Goal: Information Seeking & Learning: Check status

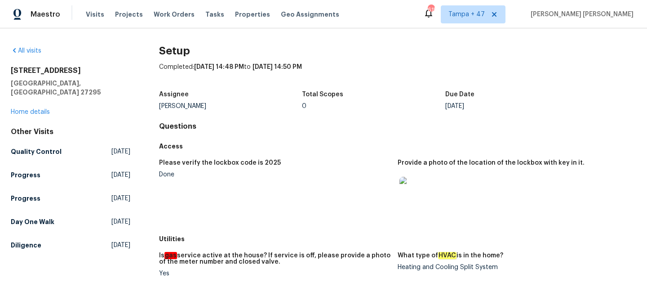
scroll to position [311, 0]
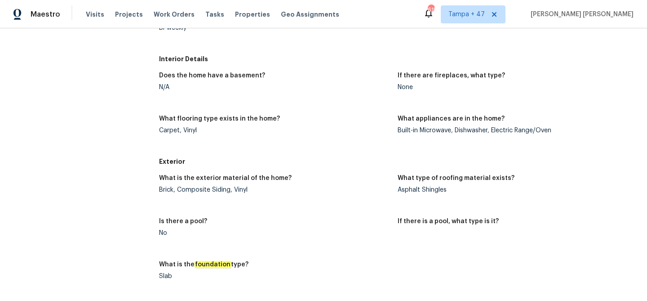
click at [197, 190] on div "Brick, Composite Siding, Vinyl" at bounding box center [275, 190] width 232 height 6
click at [216, 188] on div "Brick, Composite Siding, Vinyl" at bounding box center [275, 190] width 232 height 6
copy div "Composite Siding"
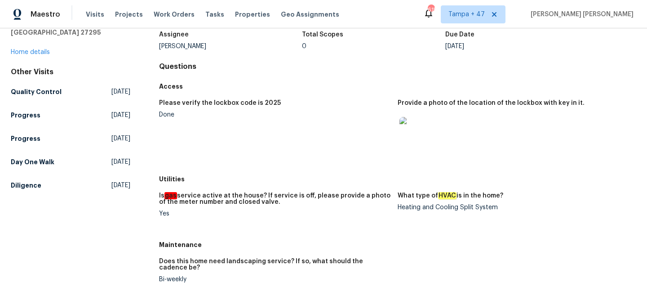
scroll to position [17, 0]
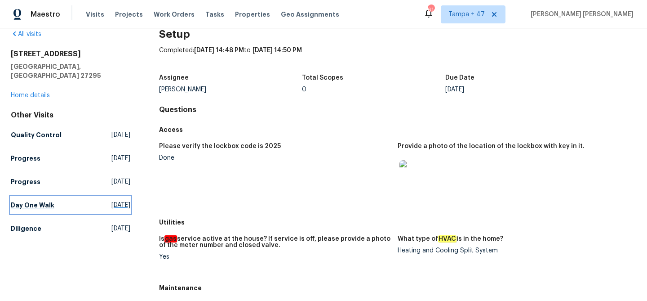
click at [40, 201] on h5 "Day One Walk" at bounding box center [33, 205] width 44 height 9
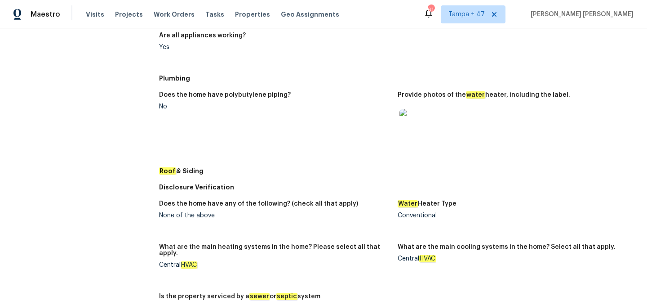
scroll to position [384, 0]
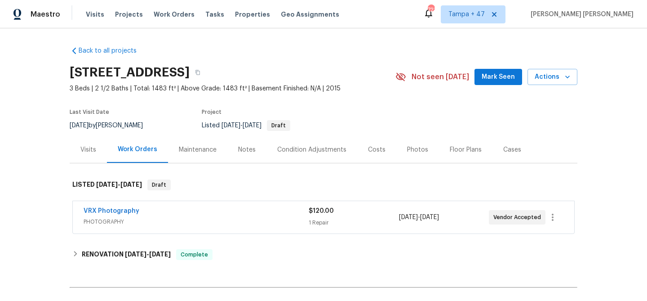
scroll to position [109, 0]
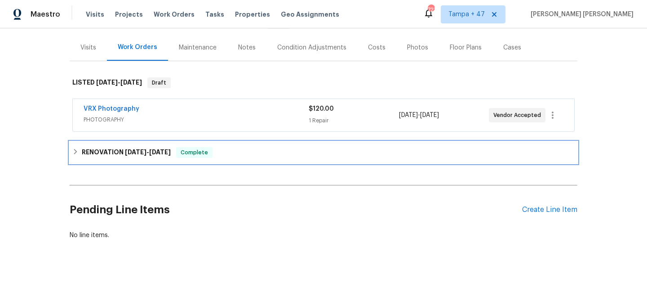
click at [205, 153] on div "RENOVATION 9/15/25 - 9/30/25 Complete" at bounding box center [324, 153] width 508 height 22
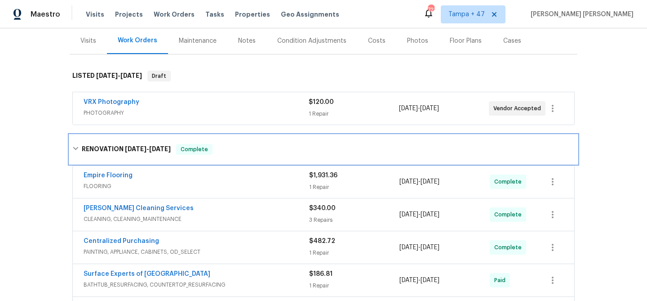
scroll to position [256, 0]
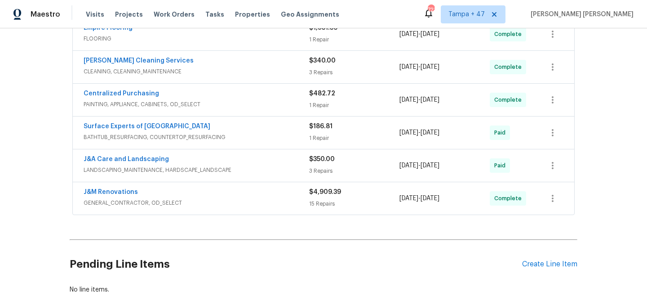
click at [265, 202] on span "GENERAL_CONTRACTOR, OD_SELECT" at bounding box center [197, 202] width 226 height 9
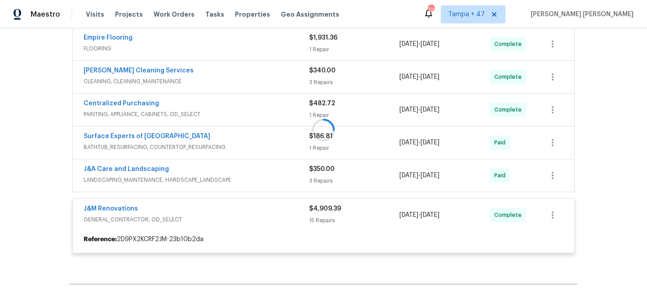
scroll to position [243, 0]
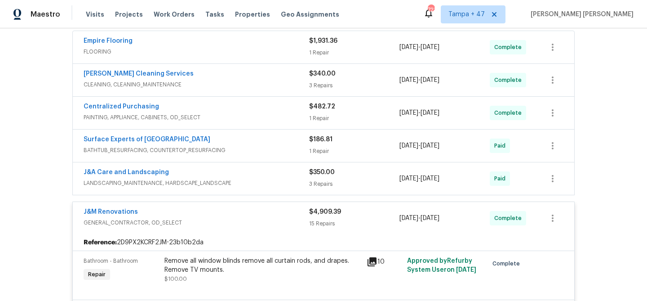
click at [296, 174] on div "J&A Care and Landscaping" at bounding box center [197, 173] width 226 height 11
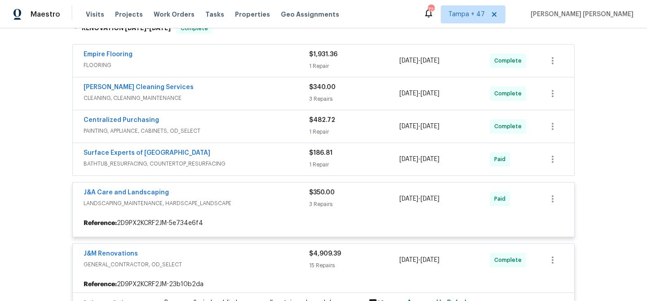
scroll to position [227, 0]
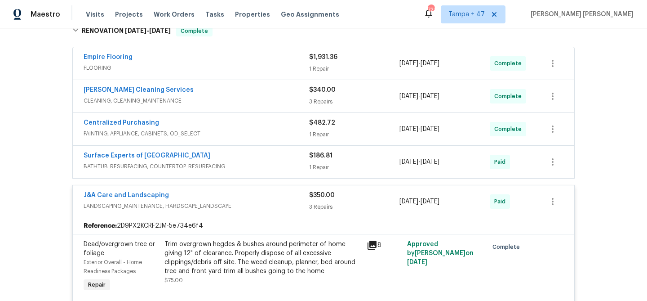
click at [290, 160] on div "Surface Experts of Winston-Salem" at bounding box center [197, 156] width 226 height 11
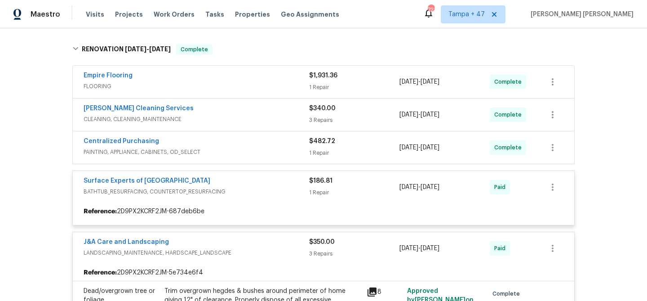
scroll to position [207, 0]
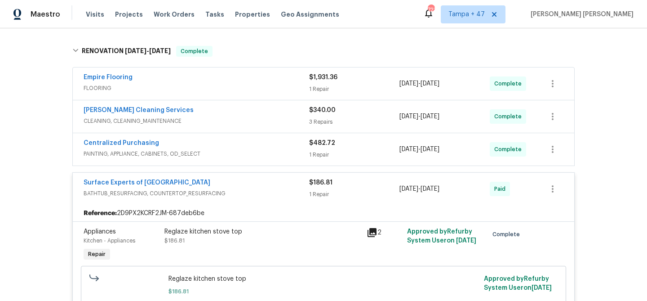
click at [299, 146] on div "Centralized Purchasing" at bounding box center [197, 143] width 226 height 11
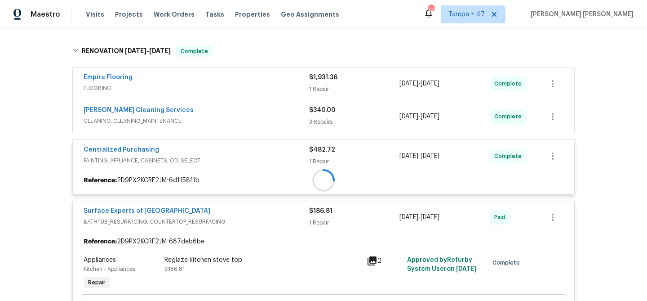
scroll to position [186, 0]
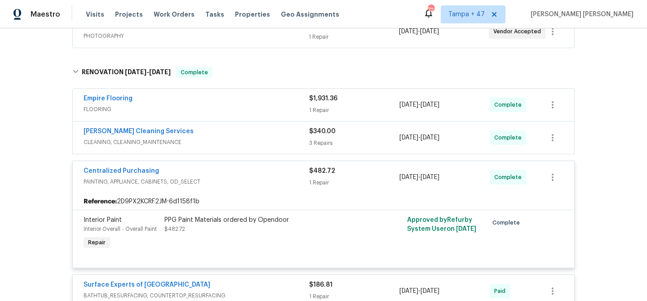
click at [287, 138] on span "CLEANING, CLEANING_MAINTENANCE" at bounding box center [197, 142] width 226 height 9
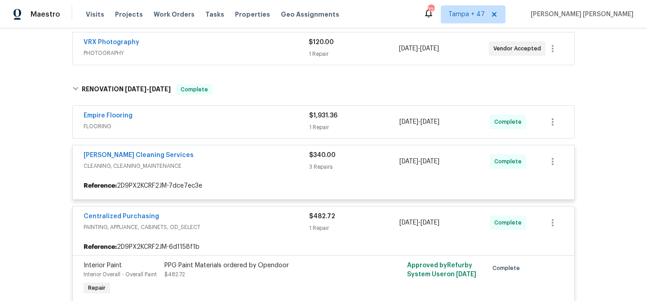
scroll to position [167, 0]
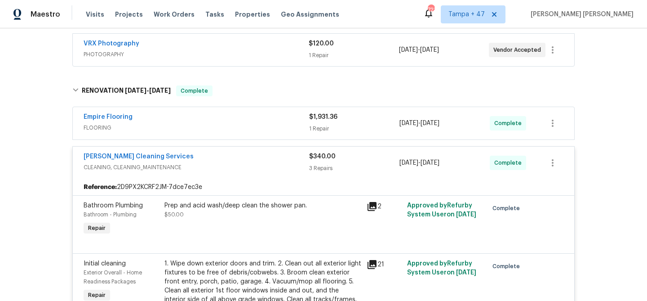
click at [294, 122] on div "Empire Flooring" at bounding box center [197, 117] width 226 height 11
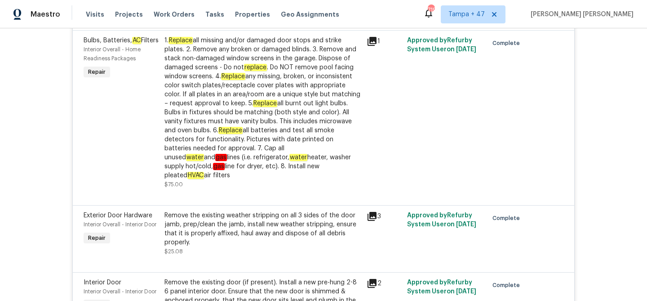
scroll to position [541, 0]
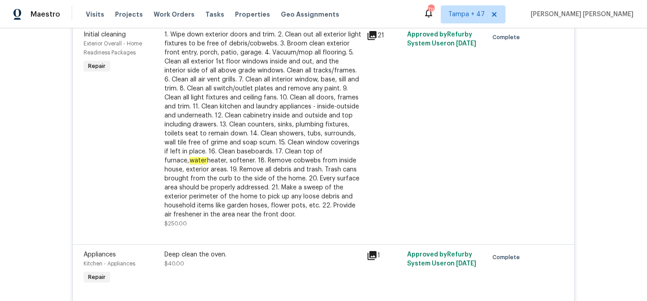
click at [230, 65] on div "1. Wipe down exterior doors and trim. 2. Clean out all exterior light fixtures …" at bounding box center [263, 124] width 197 height 189
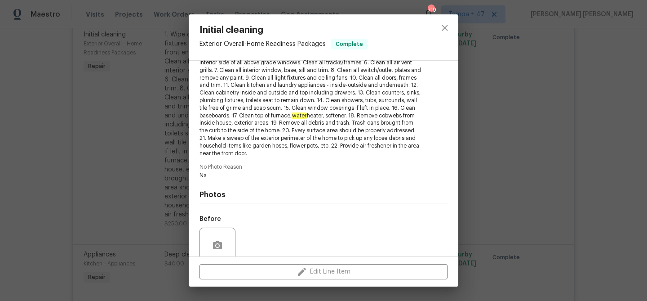
scroll to position [204, 0]
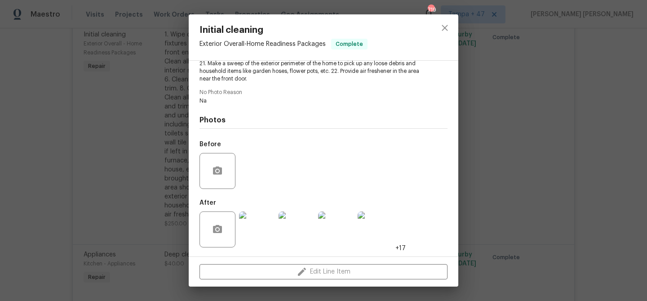
click at [383, 236] on img at bounding box center [376, 229] width 36 height 36
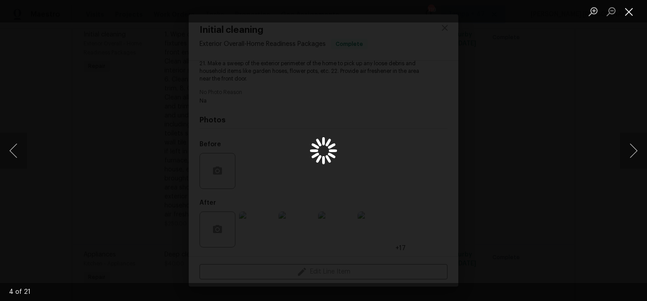
click at [637, 13] on button "Close lightbox" at bounding box center [629, 12] width 18 height 16
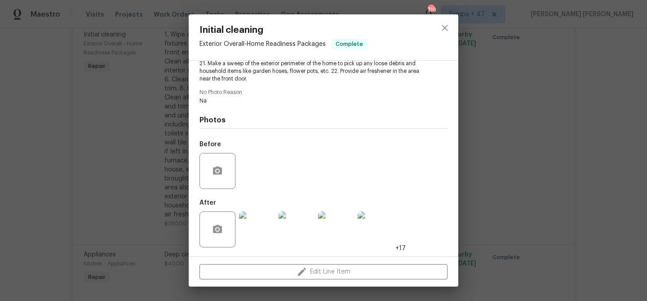
click at [591, 117] on div "Initial cleaning Exterior Overall - Home Readiness Packages Complete Vendor DeP…" at bounding box center [323, 150] width 647 height 301
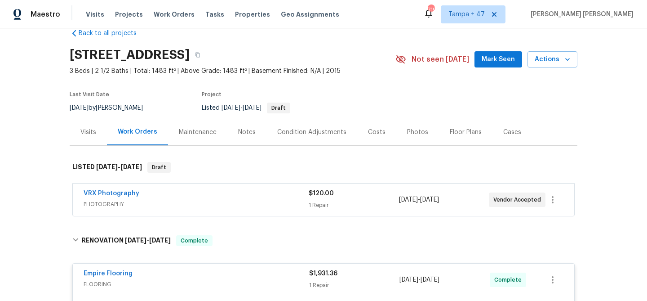
scroll to position [0, 0]
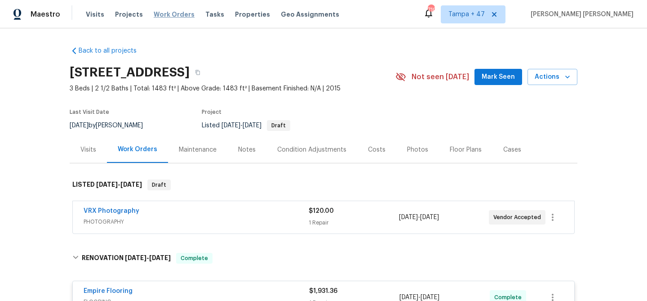
click at [171, 11] on span "Work Orders" at bounding box center [174, 14] width 41 height 9
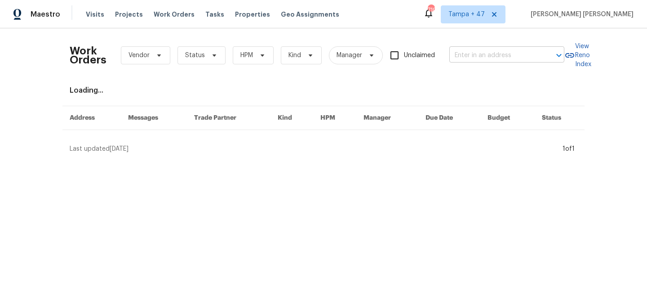
click at [530, 59] on input "text" at bounding box center [495, 56] width 90 height 14
paste input "12316 Amoretto Way, Raleigh, NC 27613"
type input "12316 Amoretto Way, Raleigh, NC 27613"
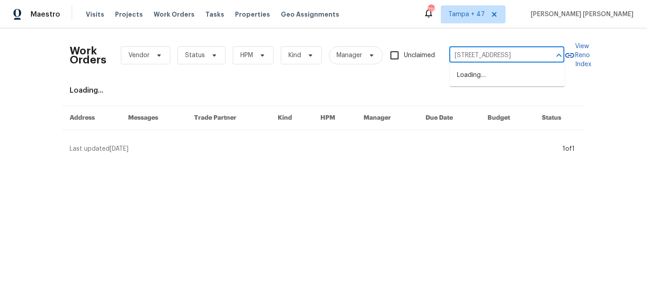
scroll to position [0, 31]
click at [514, 78] on li "12316 Amoretto Way, Raleigh, NC 27613" at bounding box center [507, 75] width 115 height 15
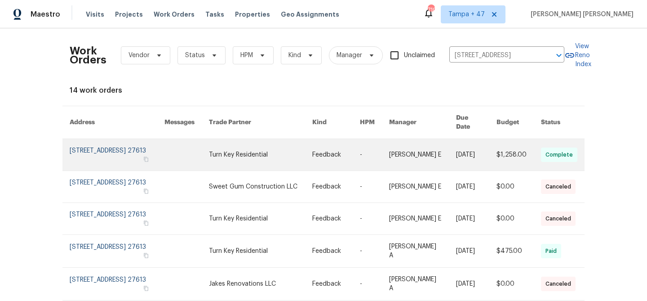
click at [456, 149] on link at bounding box center [476, 154] width 40 height 31
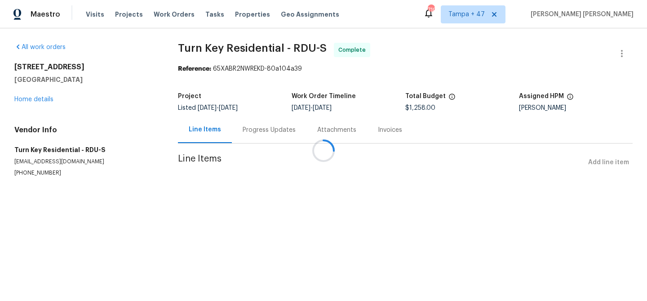
click at [37, 99] on div at bounding box center [323, 150] width 647 height 301
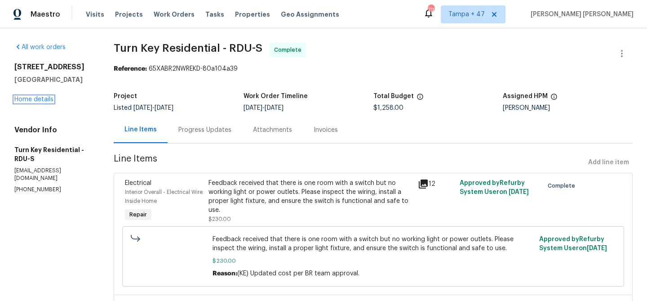
click at [37, 99] on link "Home details" at bounding box center [33, 99] width 39 height 6
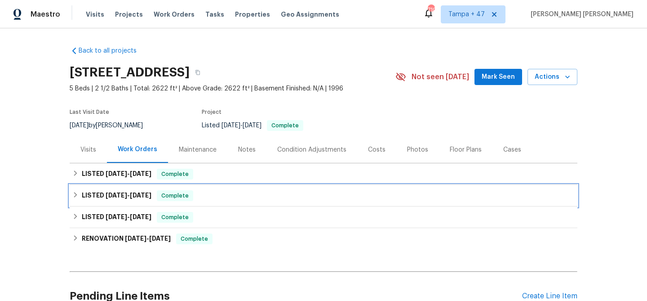
click at [191, 188] on div "LISTED 4/15/25 - 4/28/25 Complete" at bounding box center [324, 196] width 508 height 22
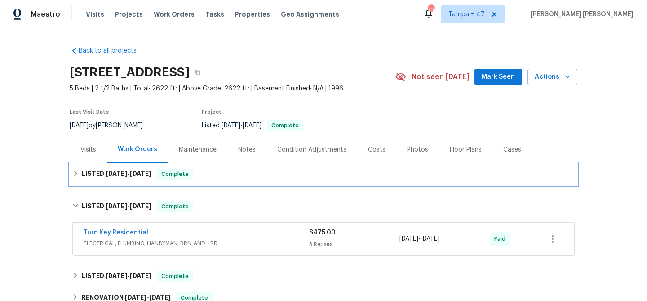
click at [231, 173] on div "LISTED 9/3/25 - 9/26/25 Complete" at bounding box center [323, 174] width 503 height 11
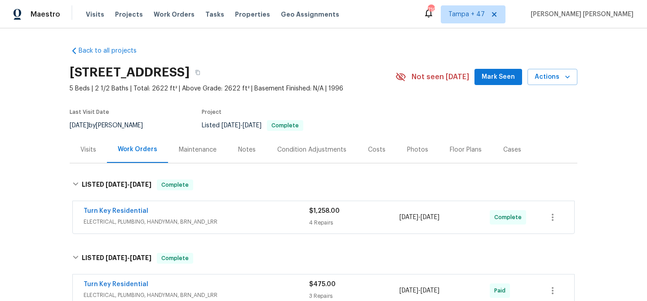
click at [247, 215] on div "Turn Key Residential" at bounding box center [197, 211] width 226 height 11
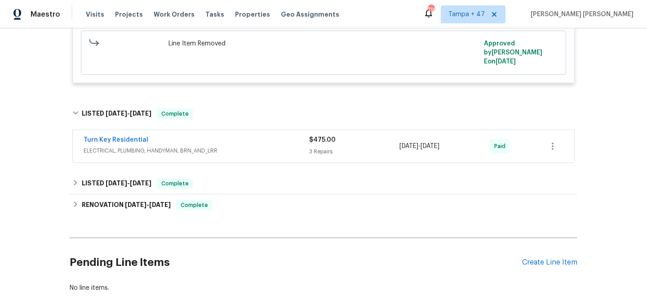
scroll to position [676, 0]
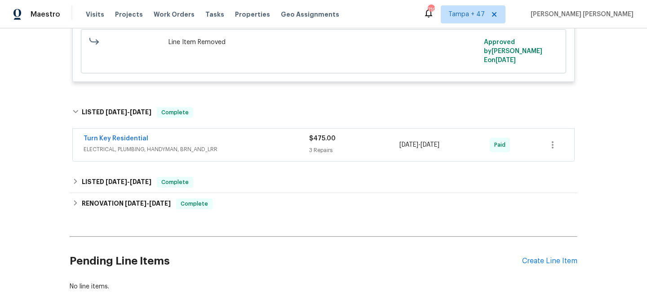
click at [290, 129] on div "Turn Key Residential ELECTRICAL, PLUMBING, HANDYMAN, BRN_AND_LRR $475.00 3 Repa…" at bounding box center [324, 145] width 502 height 32
click at [290, 145] on span "ELECTRICAL, PLUMBING, HANDYMAN, BRN_AND_LRR" at bounding box center [197, 149] width 226 height 9
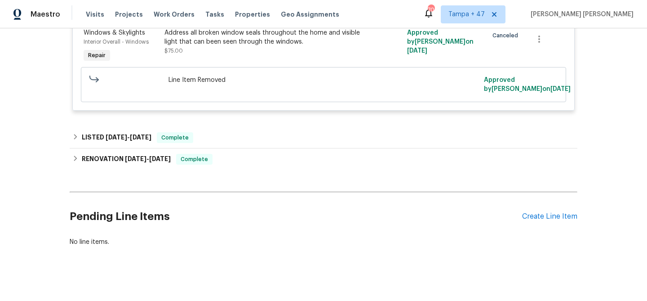
scroll to position [1000, 0]
click at [172, 13] on span "Work Orders" at bounding box center [174, 14] width 41 height 9
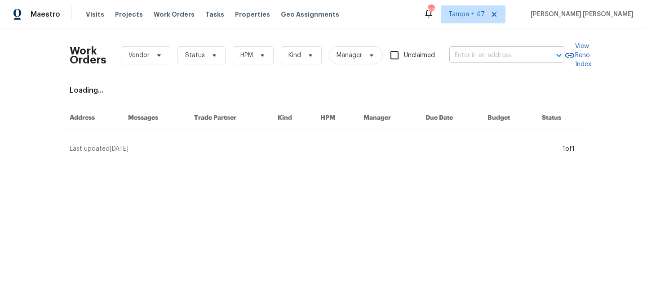
click at [477, 57] on input "text" at bounding box center [495, 56] width 90 height 14
paste input "5200 Mantua Dr # 63-C, Canal Winchester, OH 43110"
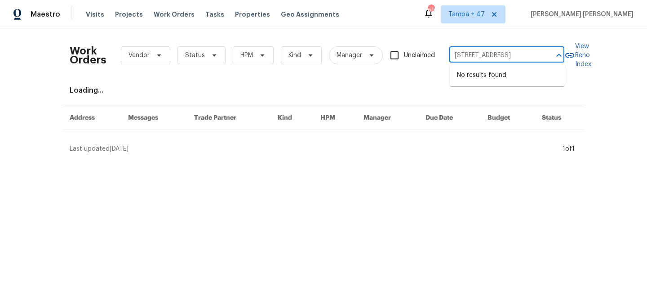
scroll to position [0, 32]
click at [491, 54] on input "5200 Mantua Dr # 63-C, Canal Winchester, OH 43110" at bounding box center [495, 56] width 90 height 14
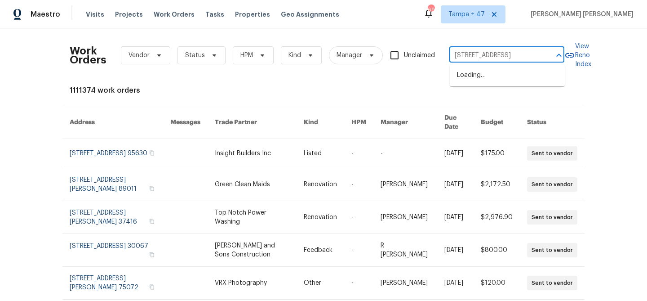
type input "5200 Mantua Dr, Canal Winchester, OH 43110"
click at [522, 72] on li "5200 Mantua Dr # 63-C, Canal Winchester, OH 43110" at bounding box center [507, 75] width 115 height 15
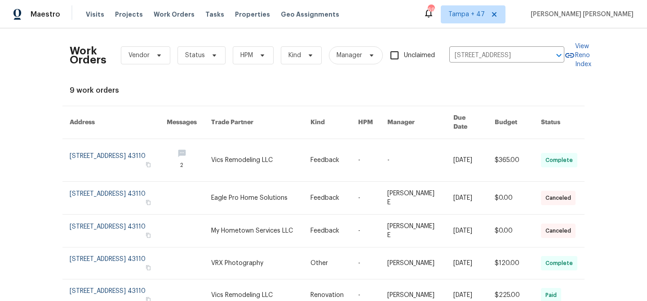
click at [447, 140] on td "9/26/2025" at bounding box center [466, 160] width 41 height 43
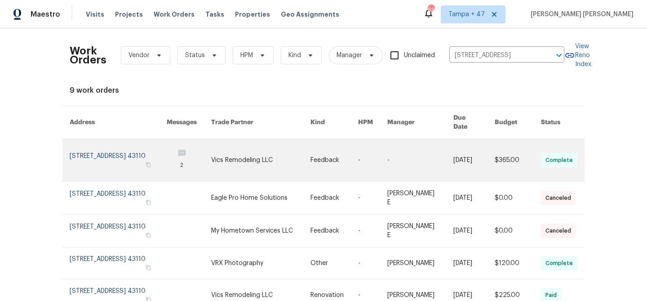
click at [392, 153] on link at bounding box center [421, 160] width 66 height 42
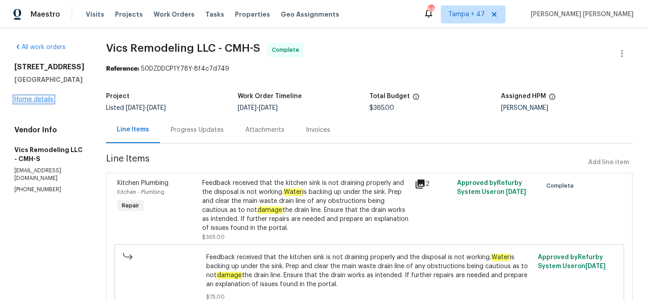
click at [35, 102] on link "Home details" at bounding box center [33, 99] width 39 height 6
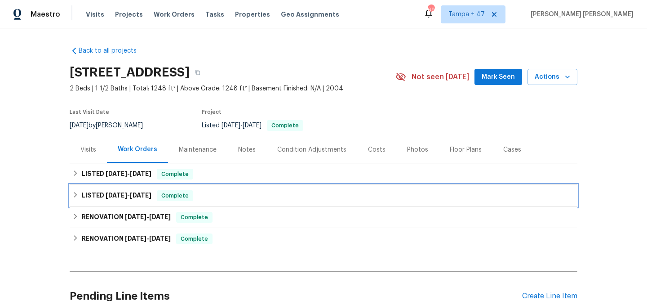
click at [169, 200] on span "Complete" at bounding box center [175, 195] width 35 height 9
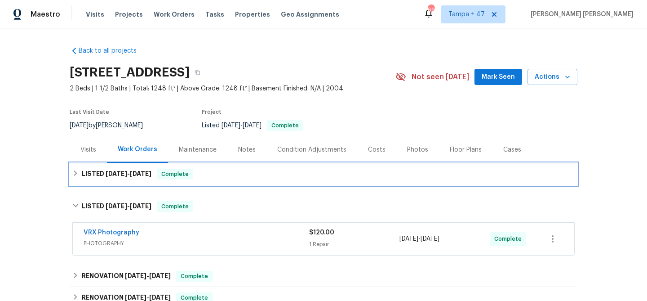
click at [205, 179] on div "LISTED 9/22/25 - 9/26/25 Complete" at bounding box center [323, 174] width 503 height 11
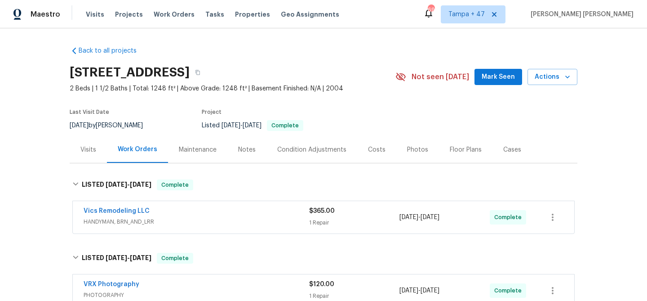
click at [244, 228] on div "Vics Remodeling LLC HANDYMAN, BRN_AND_LRR" at bounding box center [197, 217] width 226 height 22
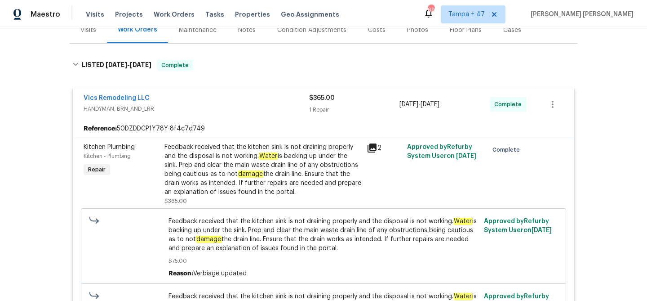
scroll to position [122, 0]
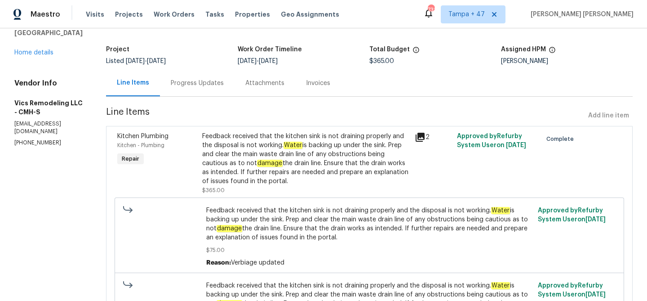
click at [185, 89] on div "Progress Updates" at bounding box center [197, 83] width 75 height 27
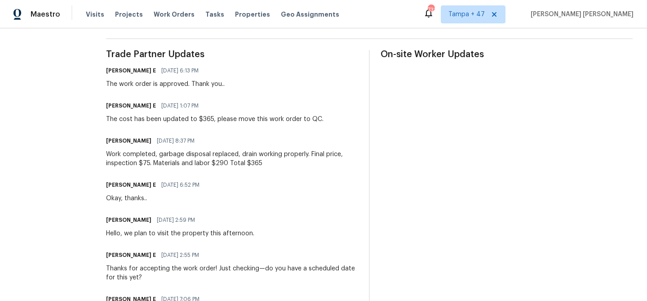
scroll to position [246, 0]
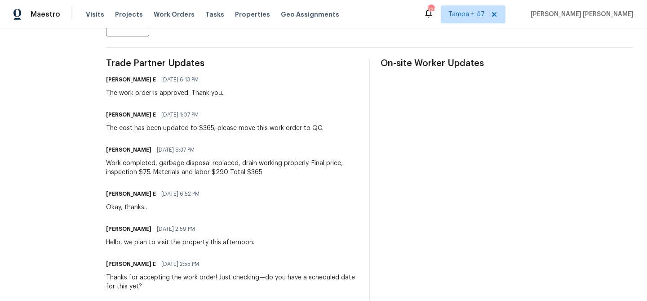
click at [165, 162] on div "Work completed, garbage disposal replaced, drain working properly. Final price,…" at bounding box center [232, 168] width 252 height 18
click at [187, 162] on div "Work completed, garbage disposal replaced, drain working properly. Final price,…" at bounding box center [232, 168] width 252 height 18
copy div "garbage disposal"
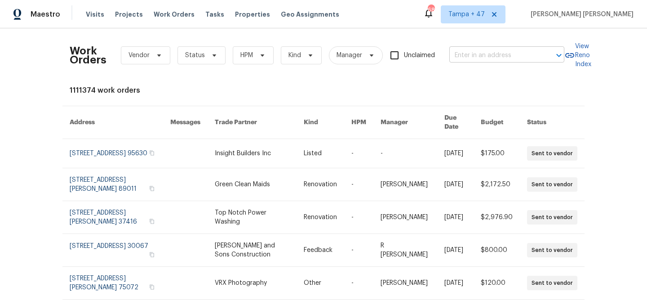
click at [492, 54] on input "text" at bounding box center [495, 56] width 90 height 14
paste input "[STREET_ADDRESS][PERSON_NAME]"
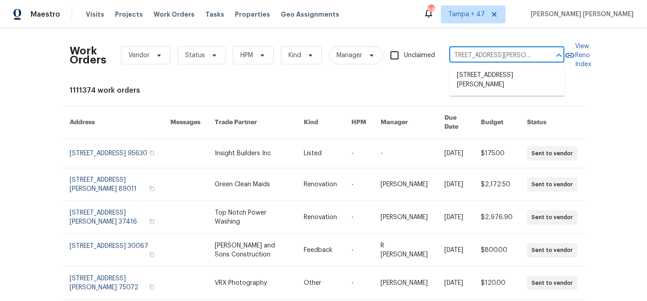
type input "2642 W 4400 S, Roy, UT 84067"
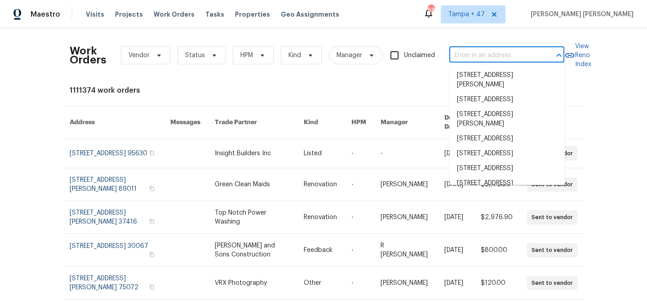
scroll to position [0, 0]
paste input "2642 W 4400 S, Roy, UT 84067"
type input "2642 W 4400 S, Roy, UT 84067"
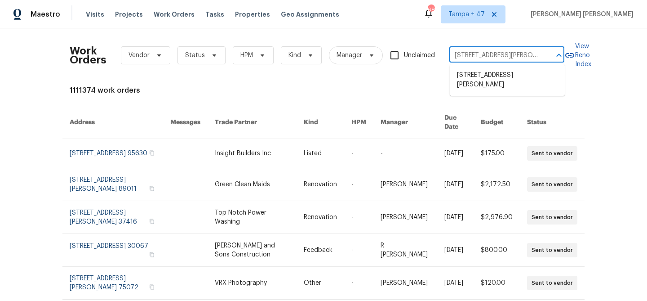
scroll to position [0, 7]
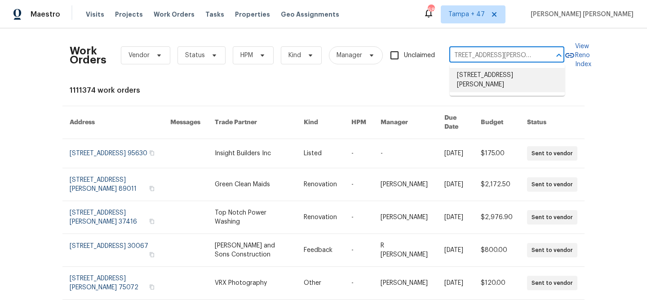
click at [486, 78] on li "2642 W 4400 S, Roy, UT 84067" at bounding box center [507, 80] width 115 height 24
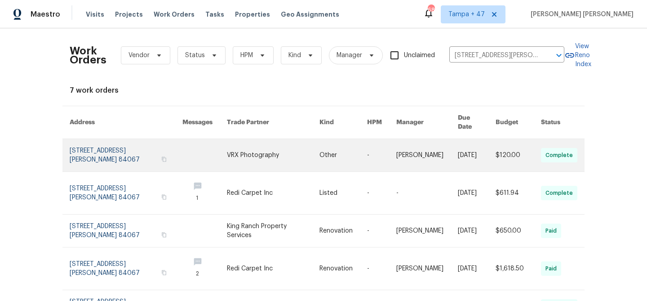
click at [445, 144] on link at bounding box center [428, 155] width 62 height 32
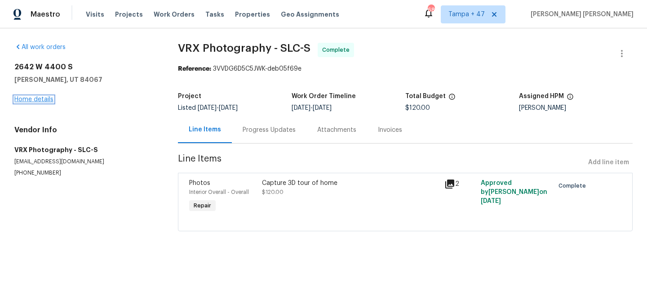
click at [46, 99] on link "Home details" at bounding box center [33, 99] width 39 height 6
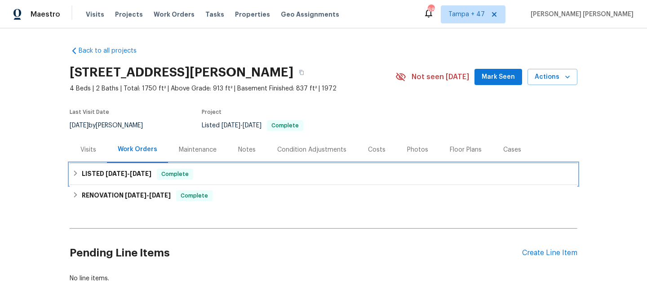
click at [134, 171] on span "9/8/25" at bounding box center [141, 173] width 22 height 6
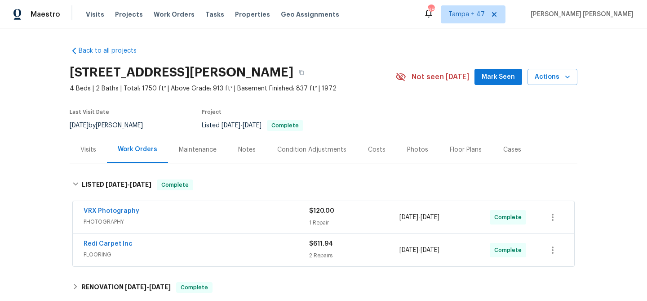
click at [207, 236] on div "Redi Carpet Inc FLOORING $611.94 2 Repairs 9/5/2025 - 9/5/2025 Complete" at bounding box center [324, 250] width 502 height 32
click at [214, 242] on div "Redi Carpet Inc" at bounding box center [197, 244] width 226 height 11
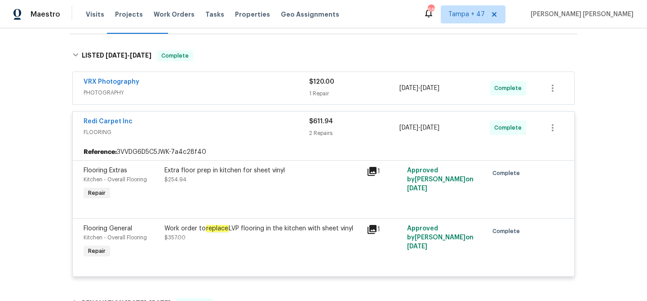
scroll to position [130, 0]
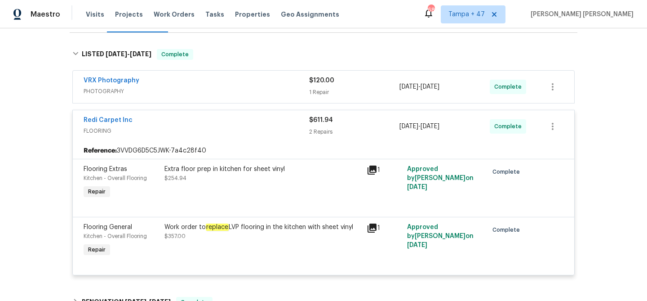
click at [240, 77] on div "VRX Photography" at bounding box center [197, 81] width 226 height 11
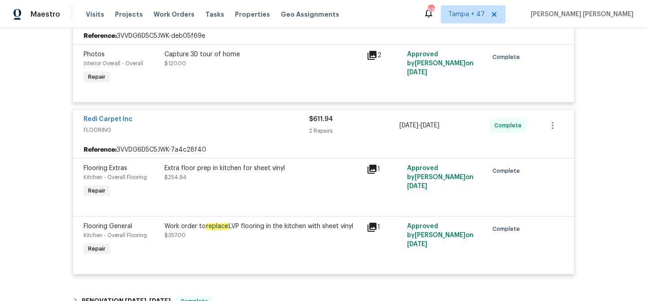
scroll to position [208, 0]
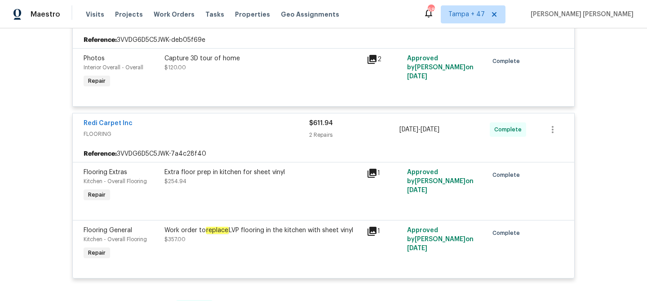
click at [237, 192] on div "Extra floor prep in kitchen for sheet vinyl $254.94" at bounding box center [263, 185] width 202 height 41
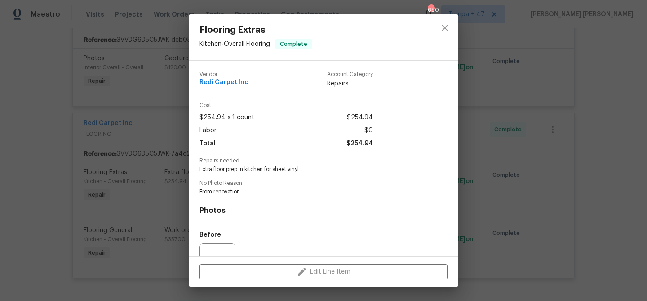
click at [283, 169] on span "Extra floor prep in kitchen for sheet vinyl" at bounding box center [311, 169] width 223 height 8
click at [294, 169] on span "Extra floor prep in kitchen for sheet vinyl" at bounding box center [311, 169] width 223 height 8
copy span "sheet vinyl"
click at [138, 119] on div "Flooring Extras Kitchen - Overall Flooring Complete Vendor Redi Carpet Inc Acco…" at bounding box center [323, 150] width 647 height 301
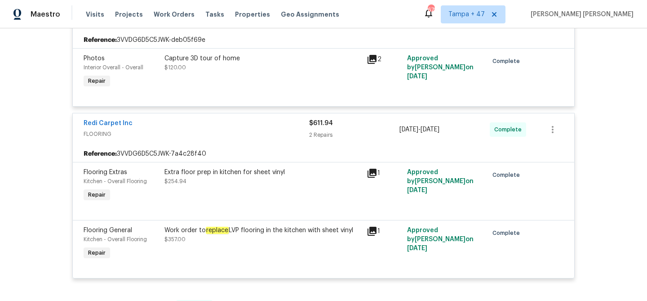
scroll to position [0, 0]
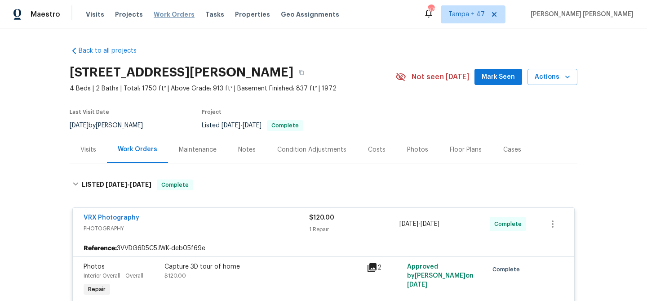
click at [170, 13] on span "Work Orders" at bounding box center [174, 14] width 41 height 9
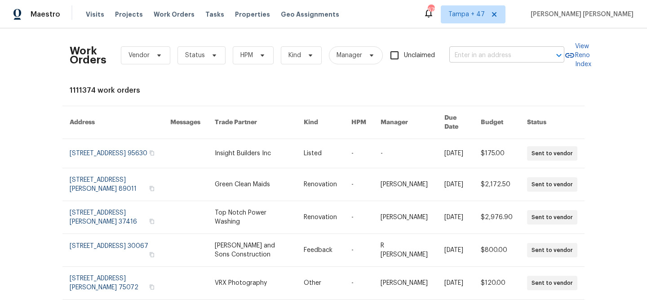
click at [508, 58] on input "text" at bounding box center [495, 56] width 90 height 14
paste input "270 N 500 E"
type input "270 N 500 E"
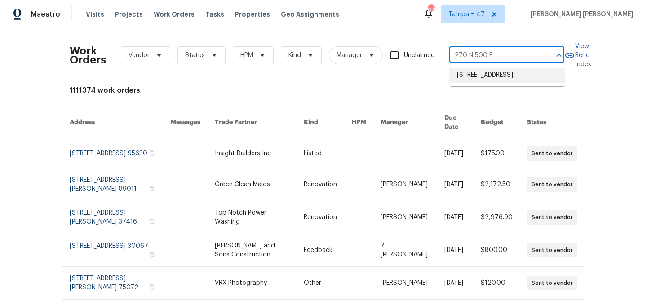
click at [502, 73] on li "270 N 500 E, Spanish Fork, UT 84660" at bounding box center [507, 75] width 115 height 15
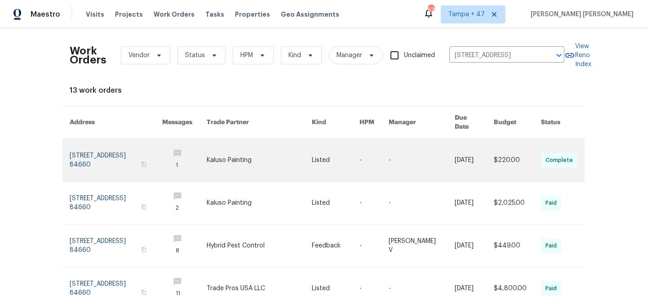
click at [373, 143] on link at bounding box center [374, 160] width 29 height 42
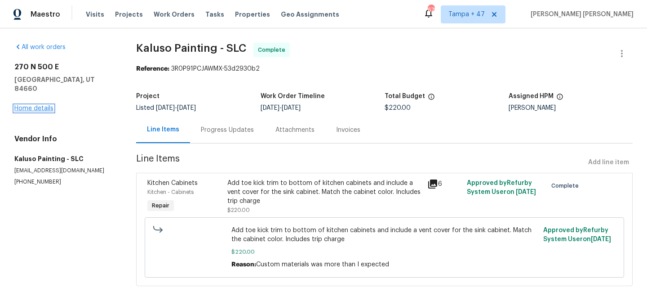
click at [43, 105] on link "Home details" at bounding box center [33, 108] width 39 height 6
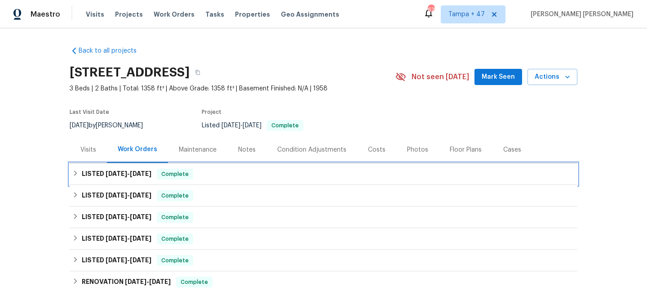
click at [166, 172] on span "Complete" at bounding box center [175, 173] width 35 height 9
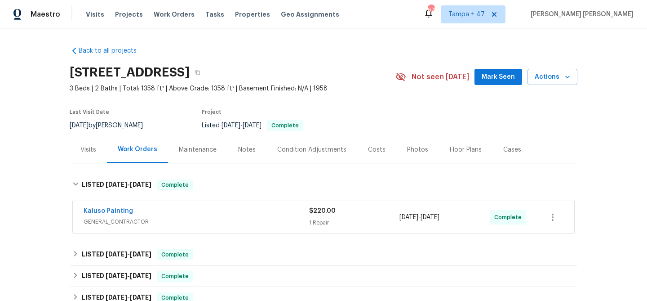
click at [221, 218] on span "GENERAL_CONTRACTOR" at bounding box center [197, 221] width 226 height 9
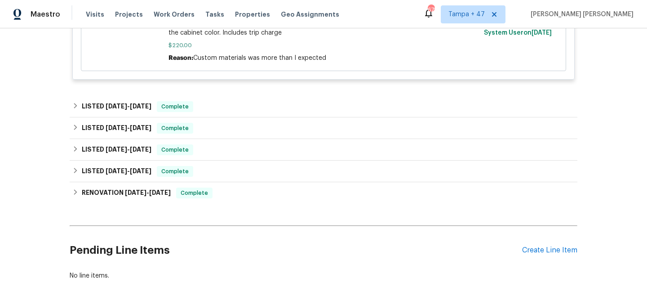
scroll to position [331, 0]
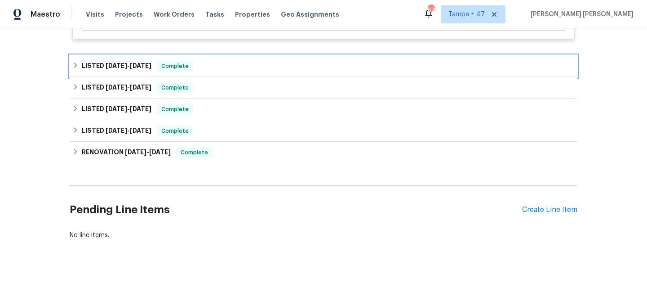
click at [266, 64] on div "LISTED 9/4/25 - 9/12/25 Complete" at bounding box center [323, 66] width 503 height 11
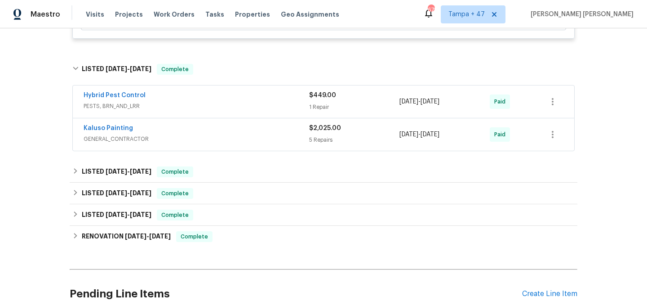
click at [276, 132] on div "Kaluso Painting" at bounding box center [197, 129] width 226 height 11
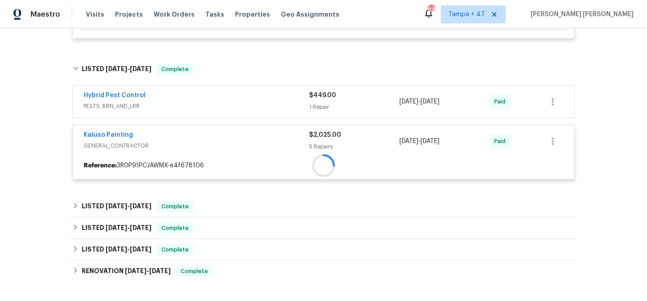
click at [289, 157] on div at bounding box center [324, 165] width 502 height 16
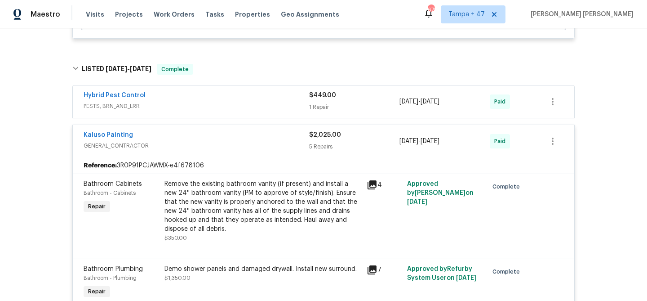
click at [289, 95] on div "Hybrid Pest Control" at bounding box center [197, 96] width 226 height 11
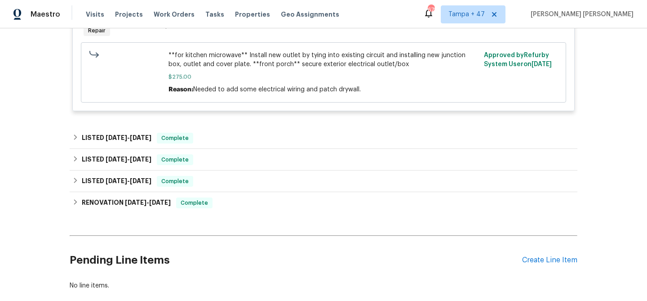
scroll to position [1125, 0]
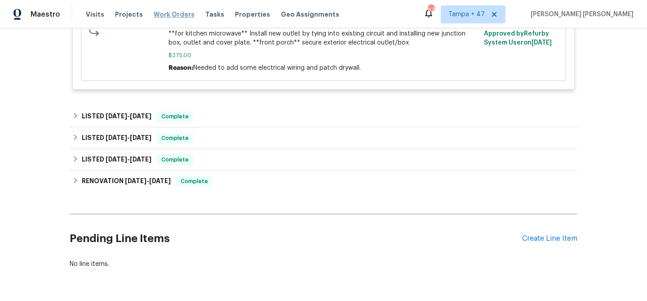
click at [176, 16] on span "Work Orders" at bounding box center [174, 14] width 41 height 9
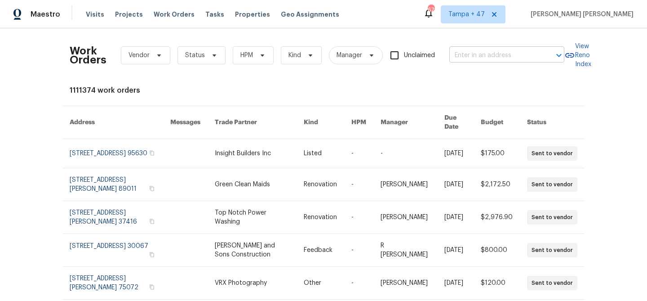
click at [529, 57] on input "text" at bounding box center [495, 56] width 90 height 14
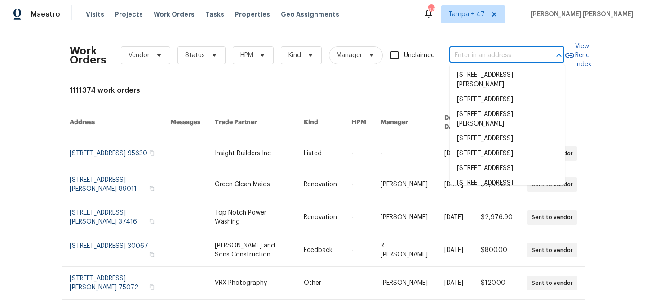
paste input "8413 Wagon Wheel Rd, Alexandria, VA 22309"
type input "8413 Wagon Wheel Rd, Alexandria, VA 22309"
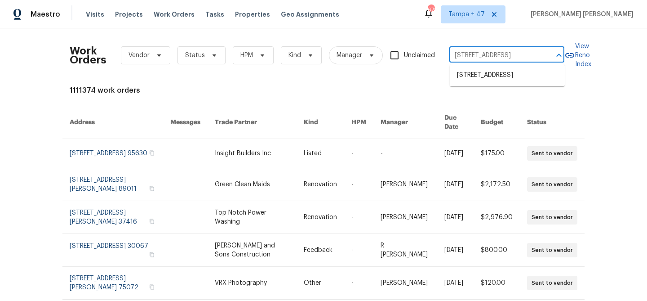
click at [523, 67] on ul "8413 Wagon Wheel Rd, Alexandria, VA 22309" at bounding box center [507, 75] width 115 height 22
click at [520, 74] on li "8413 Wagon Wheel Rd, Alexandria, VA 22309" at bounding box center [507, 75] width 115 height 15
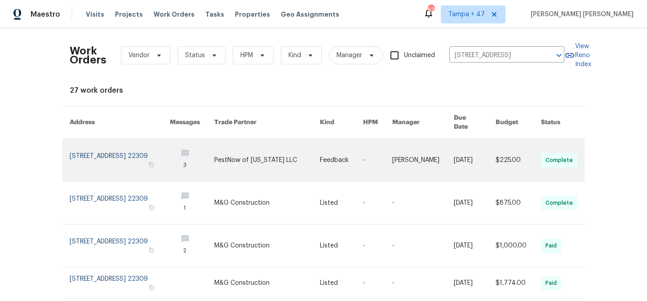
click at [481, 148] on link at bounding box center [475, 160] width 42 height 42
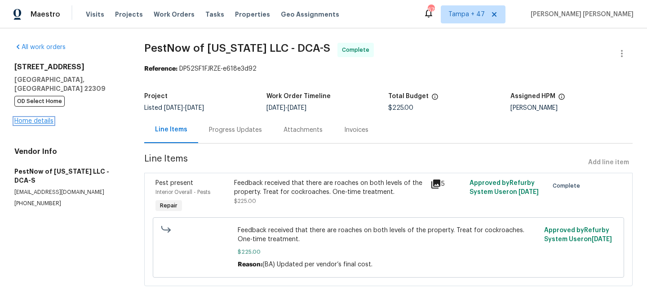
click at [39, 118] on link "Home details" at bounding box center [33, 121] width 39 height 6
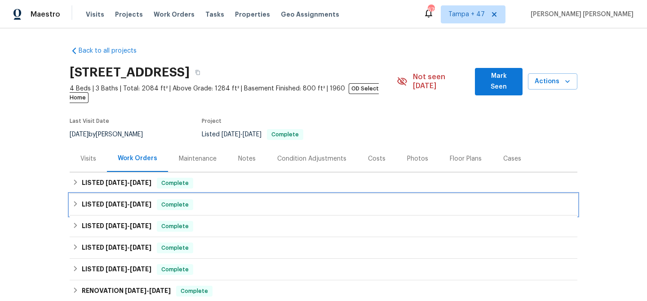
click at [213, 199] on div "LISTED 7/29/25 - 9/4/25 Complete" at bounding box center [323, 204] width 503 height 11
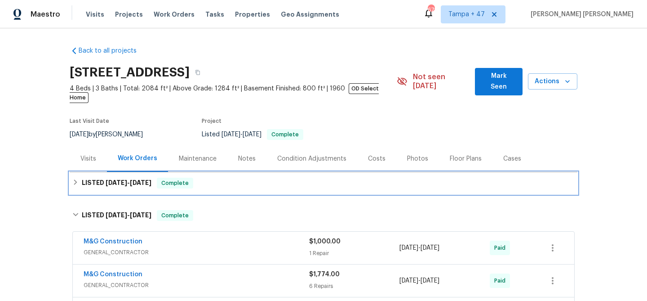
click at [238, 178] on div "LISTED 9/15/25 - 9/26/25 Complete" at bounding box center [323, 183] width 503 height 11
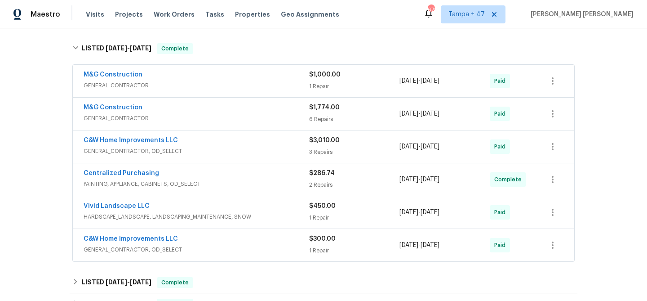
scroll to position [263, 0]
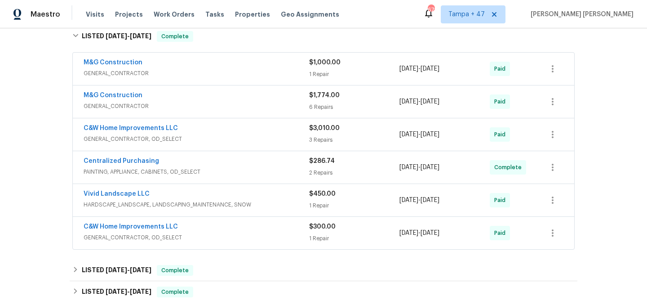
click at [281, 222] on div "C&W Home Improvements LLC" at bounding box center [197, 227] width 226 height 11
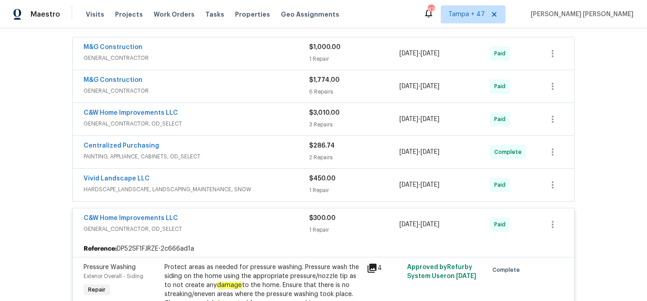
scroll to position [283, 0]
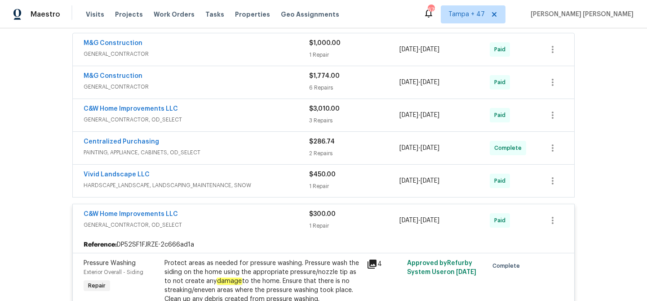
click at [297, 181] on span "HARDSCAPE_LANDSCAPE, LANDSCAPING_MAINTENANCE, SNOW" at bounding box center [197, 185] width 226 height 9
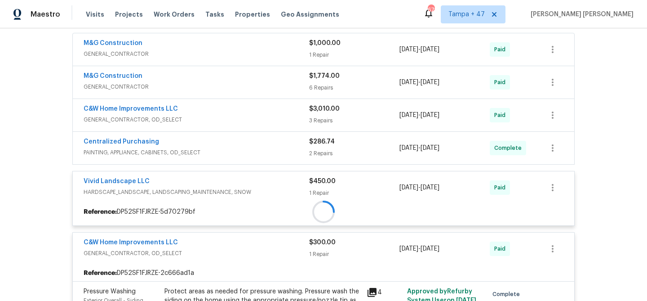
scroll to position [253, 0]
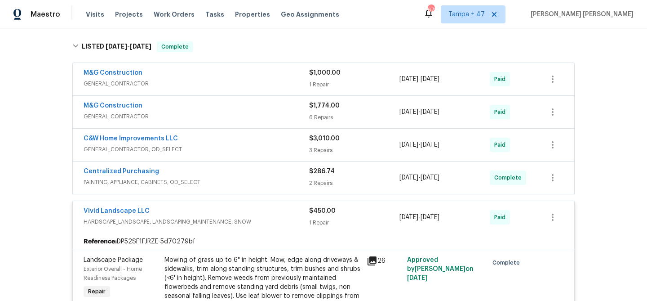
click at [284, 178] on span "PAINTING, APPLIANCE, CABINETS, OD_SELECT" at bounding box center [197, 182] width 226 height 9
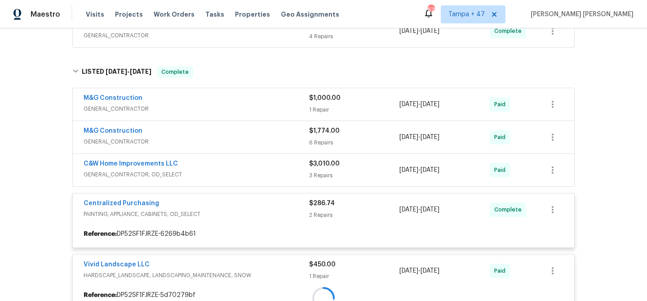
scroll to position [224, 0]
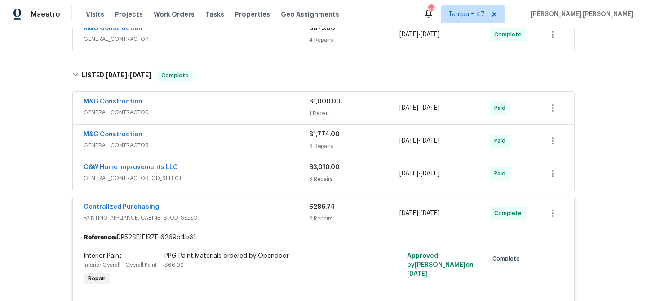
click at [281, 174] on span "GENERAL_CONTRACTOR, OD_SELECT" at bounding box center [197, 178] width 226 height 9
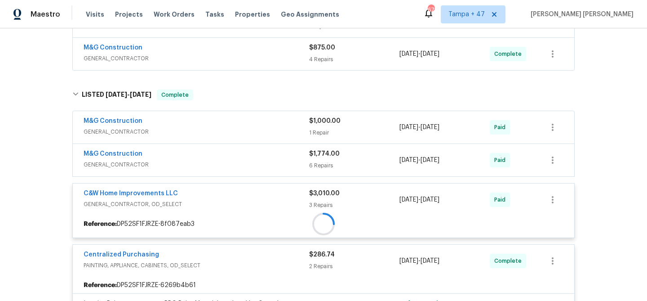
scroll to position [201, 0]
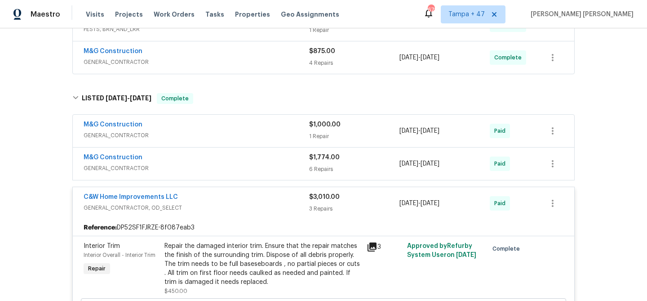
click at [291, 153] on div "M&G Construction" at bounding box center [197, 158] width 226 height 11
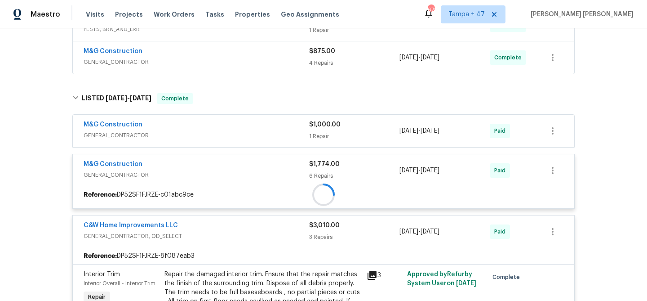
scroll to position [174, 0]
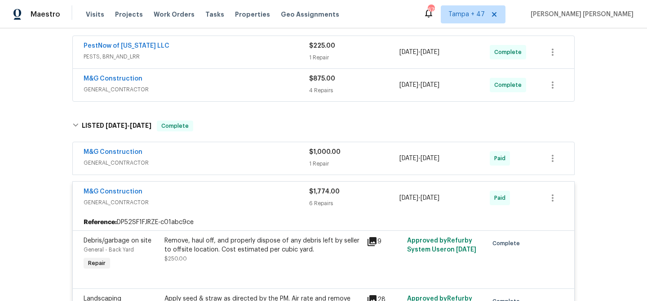
click at [287, 158] on span "GENERAL_CONTRACTOR" at bounding box center [197, 162] width 226 height 9
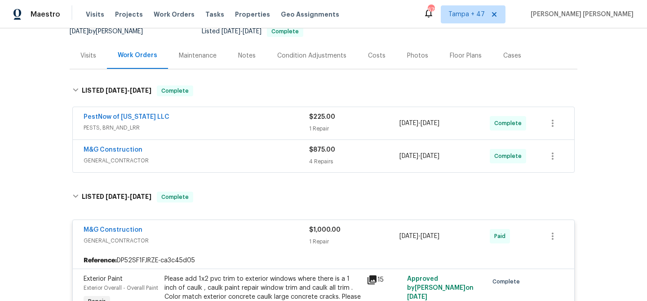
click at [276, 156] on span "GENERAL_CONTRACTOR" at bounding box center [197, 160] width 226 height 9
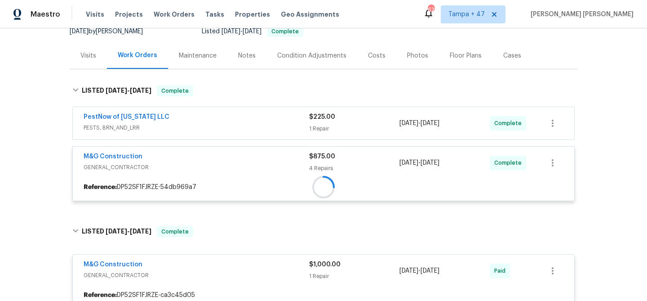
scroll to position [67, 0]
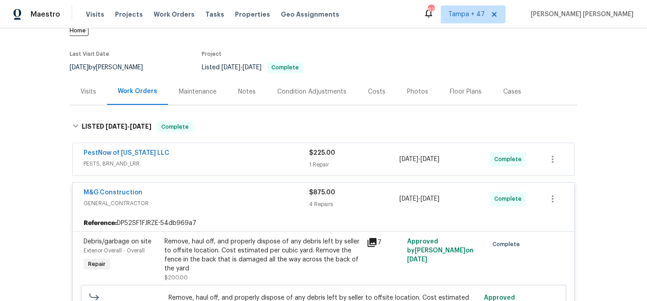
click at [281, 150] on div "PestNow of Virginia LLC" at bounding box center [197, 153] width 226 height 11
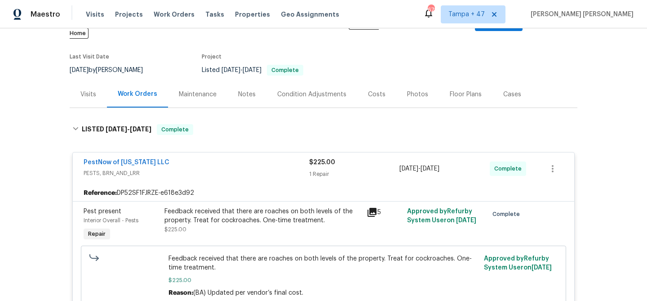
scroll to position [90, 0]
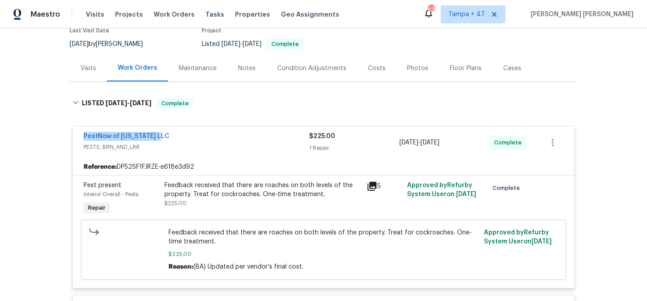
drag, startPoint x: 162, startPoint y: 127, endPoint x: 83, endPoint y: 129, distance: 78.7
click at [83, 129] on div "PestNow of Virginia LLC PESTS, BRN_AND_LRR $225.00 1 Repair 9/24/2025 - 9/26/20…" at bounding box center [324, 142] width 502 height 32
copy link "PestNow of Virginia LLC"
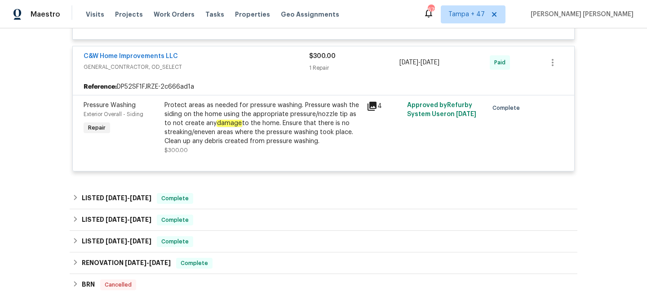
scroll to position [2307, 0]
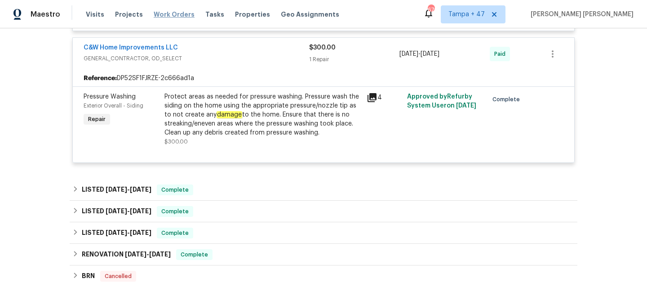
click at [176, 15] on span "Work Orders" at bounding box center [174, 14] width 41 height 9
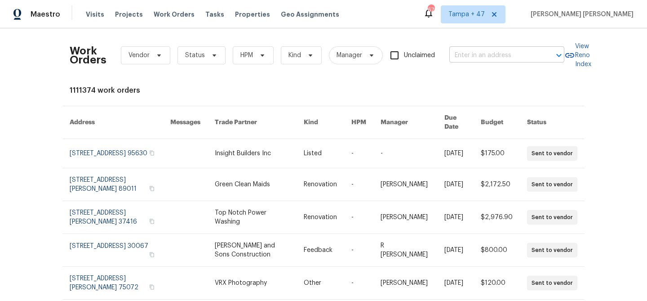
click at [524, 50] on input "text" at bounding box center [495, 56] width 90 height 14
paste input "6631 Rockleigh Way, Alexandria, VA 22315"
type input "6631 Rockleigh Way, Alexandria, VA 22315"
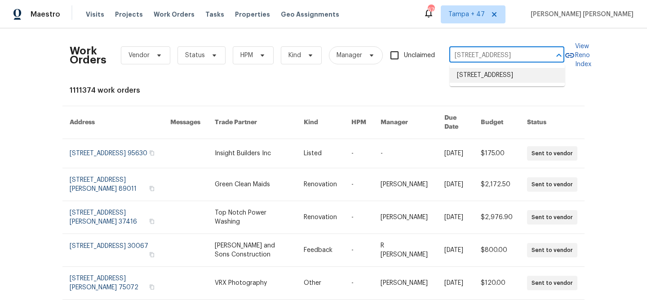
click at [511, 76] on li "6631 Rockleigh Way, Alexandria, VA 22315" at bounding box center [507, 75] width 115 height 15
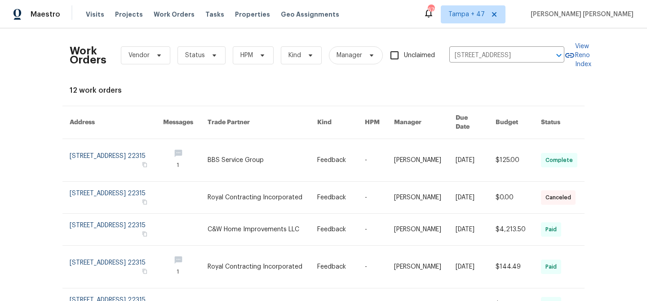
click at [465, 148] on link at bounding box center [476, 160] width 40 height 42
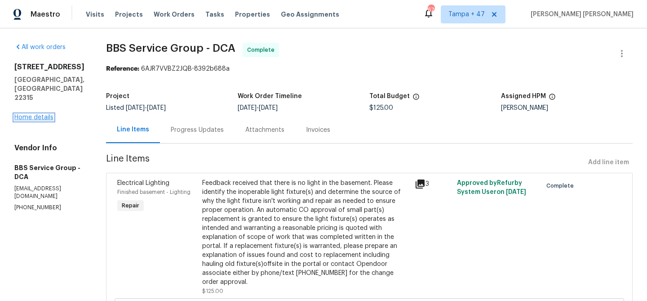
click at [40, 116] on link "Home details" at bounding box center [33, 117] width 39 height 6
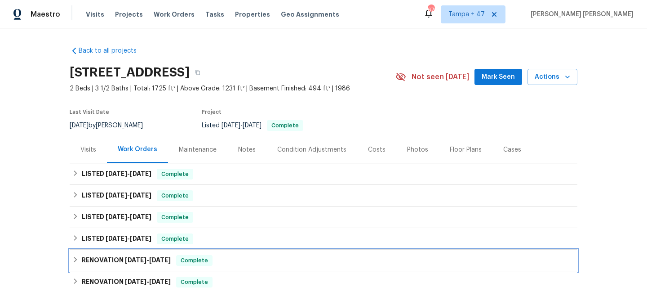
click at [185, 260] on span "Complete" at bounding box center [194, 260] width 35 height 9
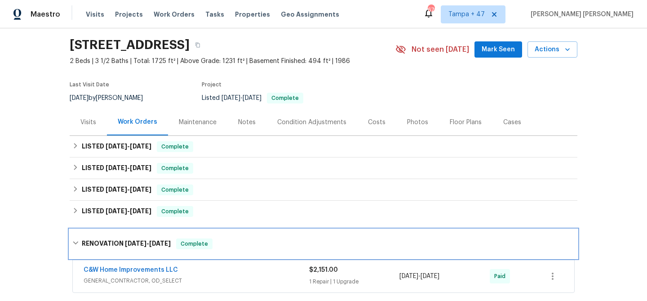
scroll to position [32, 0]
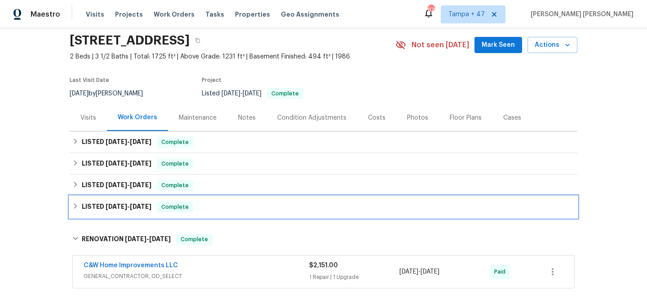
click at [215, 214] on div "LISTED 3/6/25 - 5/5/25 Complete" at bounding box center [324, 207] width 508 height 22
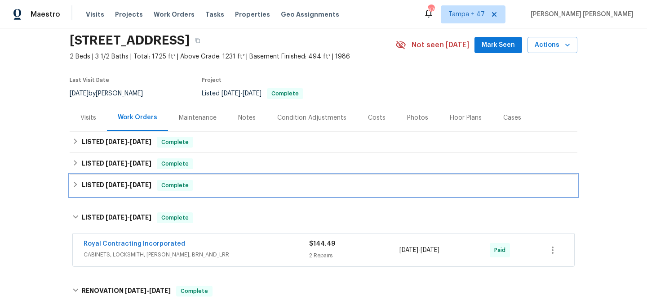
click at [237, 184] on div "LISTED 3/6/25 - 3/7/25 Complete" at bounding box center [323, 185] width 503 height 11
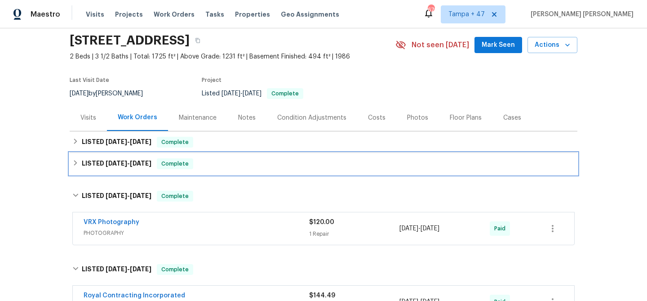
click at [258, 161] on div "LISTED 9/19/25 - 9/22/25 Complete" at bounding box center [323, 163] width 503 height 11
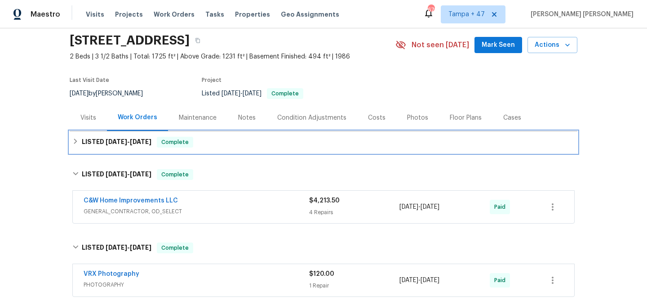
click at [274, 143] on div "LISTED 9/23/25 - 9/26/25 Complete" at bounding box center [323, 142] width 503 height 11
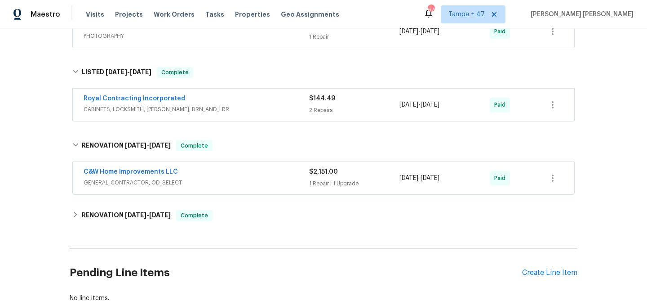
scroll to position [369, 0]
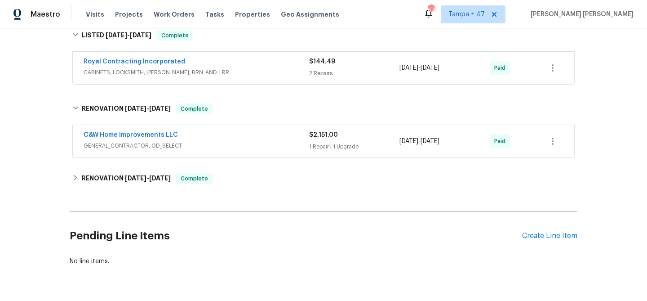
click at [292, 133] on div "C&W Home Improvements LLC" at bounding box center [197, 135] width 226 height 11
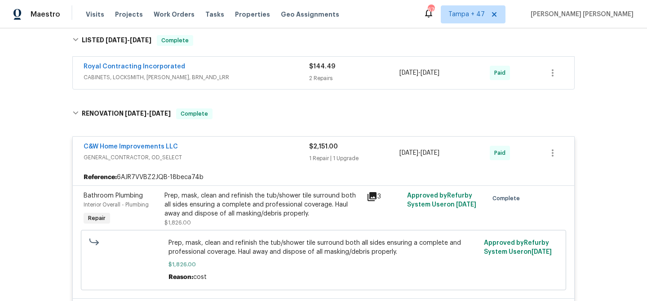
click at [301, 81] on span "CABINETS, LOCKSMITH, HANDYMAN, BRN_AND_LRR" at bounding box center [197, 77] width 226 height 9
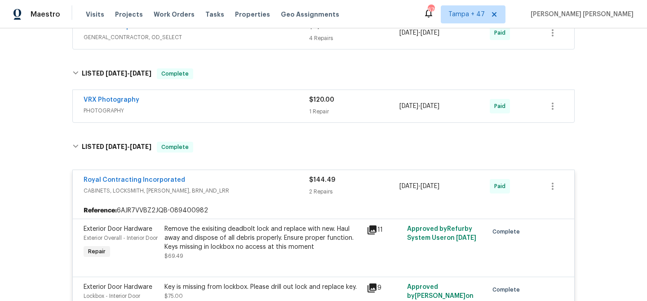
click at [294, 105] on div "VRX Photography" at bounding box center [197, 100] width 226 height 11
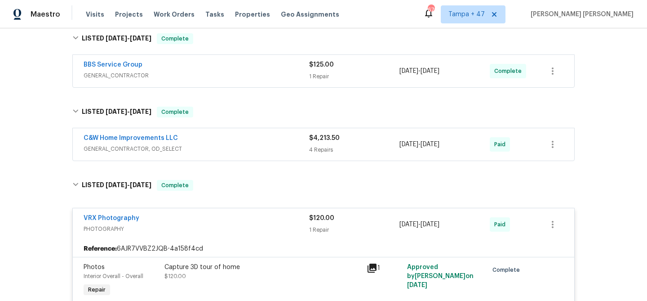
click at [292, 140] on div "C&W Home Improvements LLC" at bounding box center [197, 139] width 226 height 11
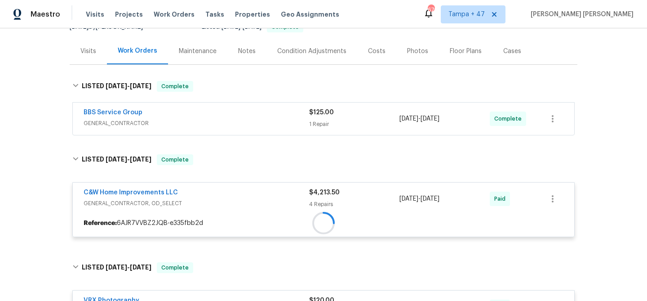
scroll to position [80, 0]
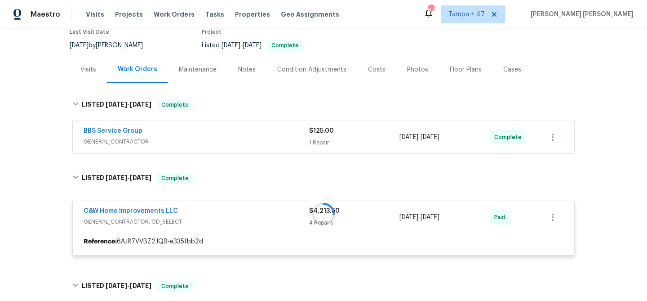
click at [295, 129] on div "BBS Service Group" at bounding box center [197, 131] width 226 height 11
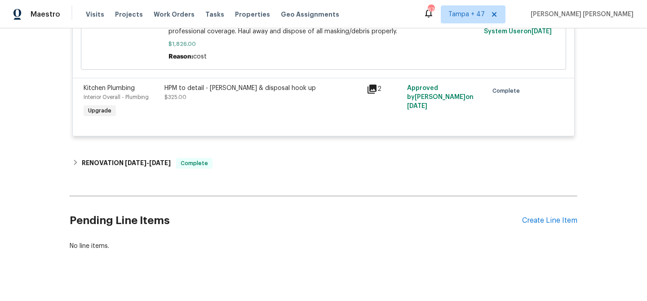
scroll to position [1874, 0]
